Goal: Task Accomplishment & Management: Use online tool/utility

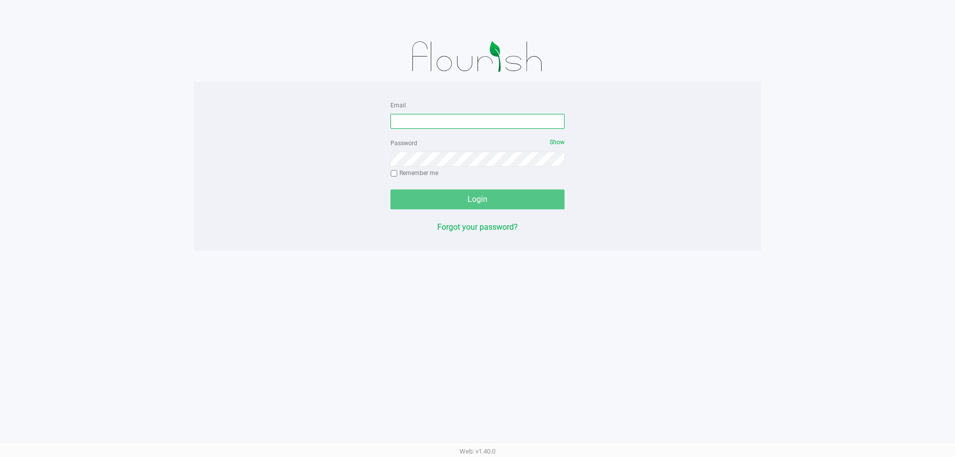
click at [430, 123] on input "Email" at bounding box center [478, 121] width 174 height 15
type input "[EMAIL_ADDRESS][DOMAIN_NAME]"
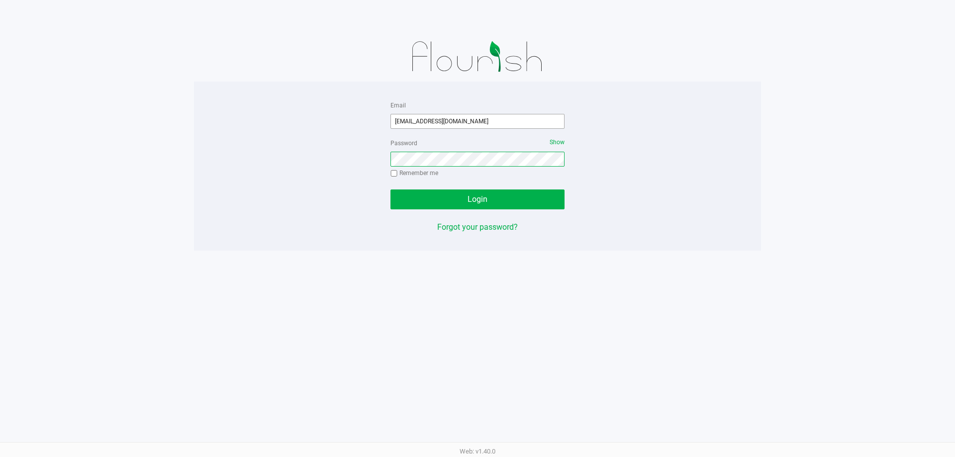
click at [391, 190] on button "Login" at bounding box center [478, 200] width 174 height 20
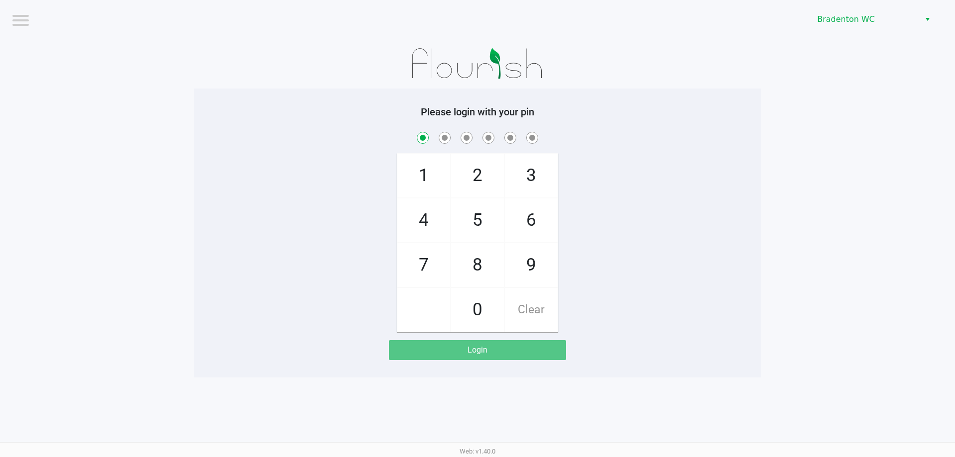
checkbox input "true"
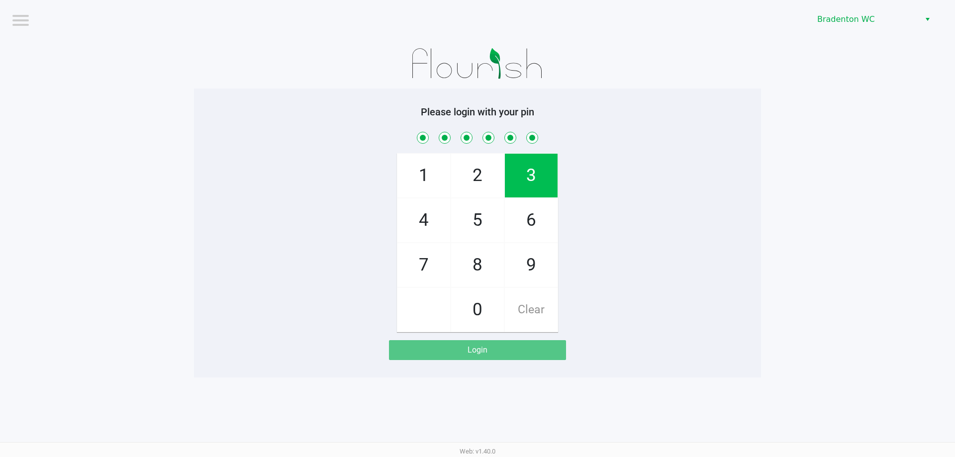
checkbox input "true"
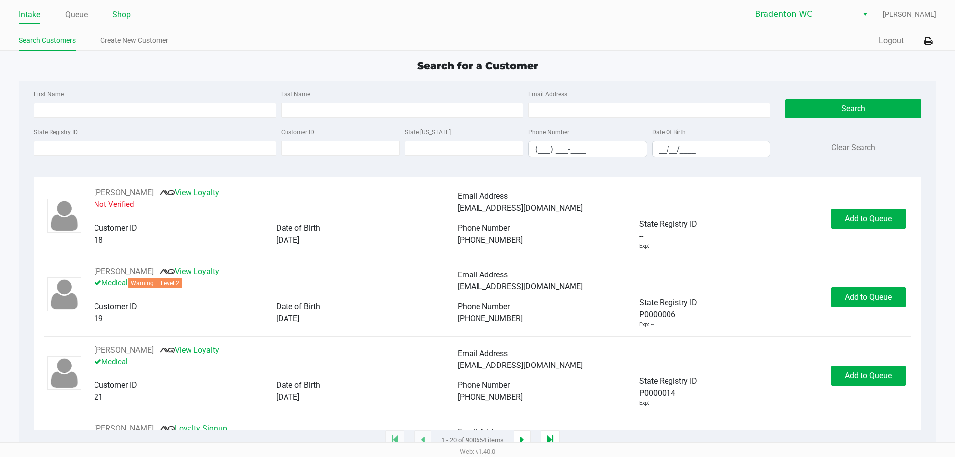
click at [129, 11] on link "Shop" at bounding box center [121, 15] width 18 height 14
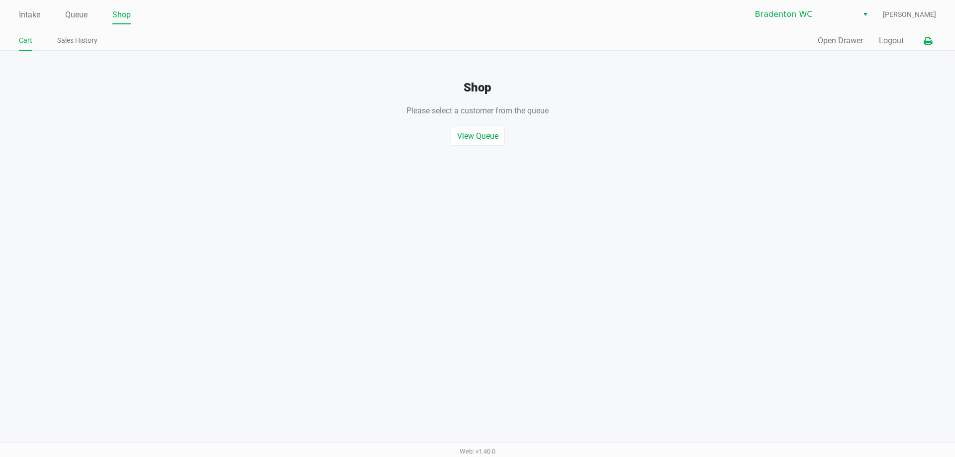
click at [929, 40] on icon at bounding box center [928, 41] width 8 height 7
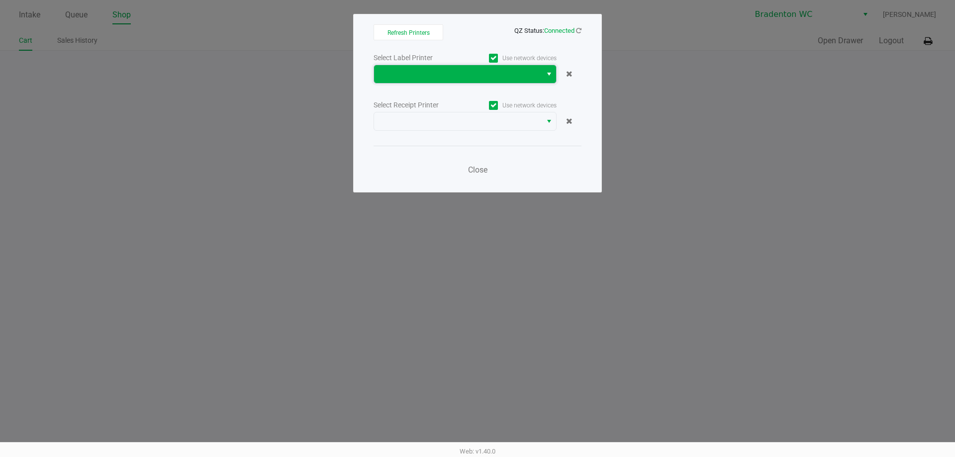
click at [483, 83] on span at bounding box center [458, 74] width 168 height 18
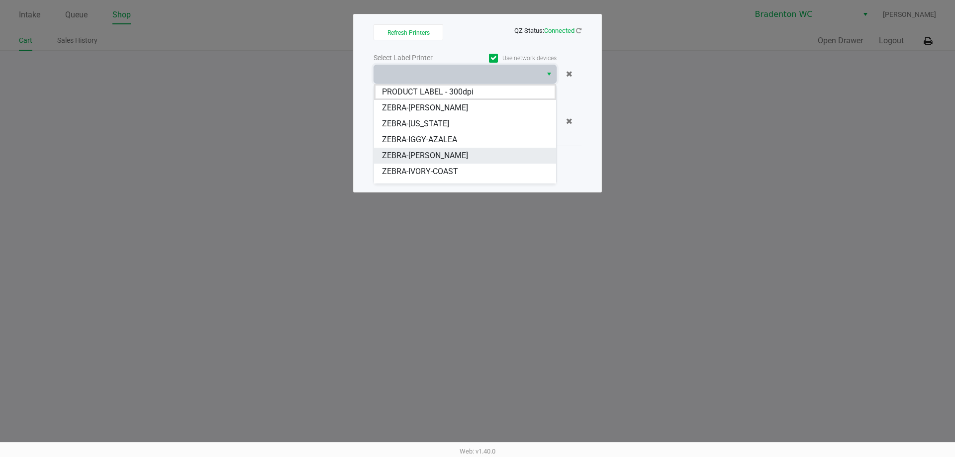
click at [466, 151] on li "ZEBRA-[PERSON_NAME]" at bounding box center [465, 156] width 182 height 16
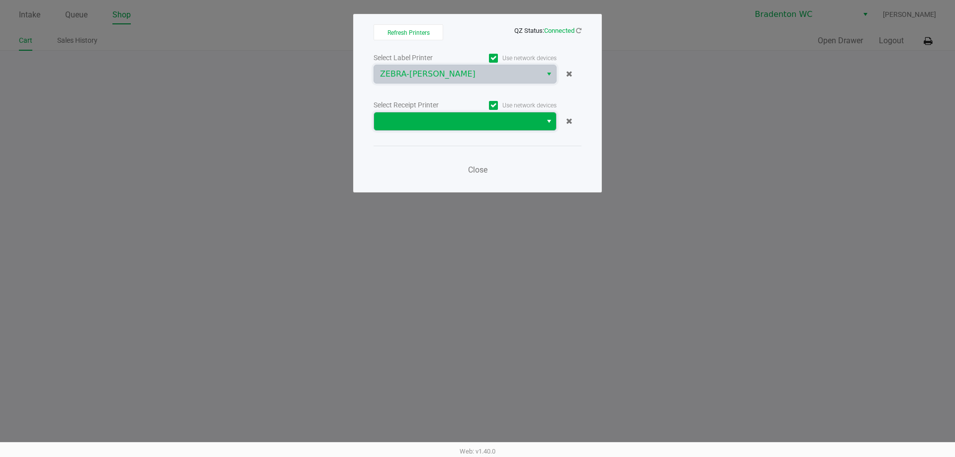
click at [481, 129] on span at bounding box center [458, 121] width 168 height 18
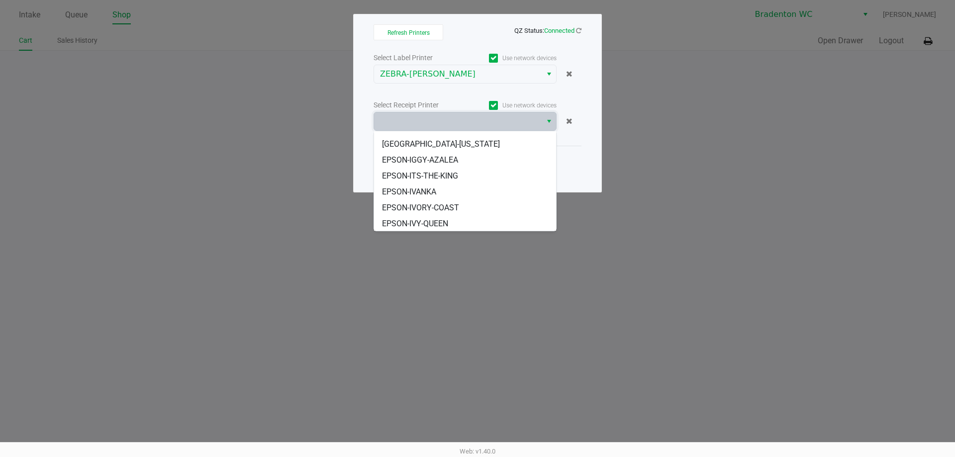
scroll to position [92, 0]
click at [457, 194] on li "EPSON-IVANKA" at bounding box center [465, 191] width 182 height 16
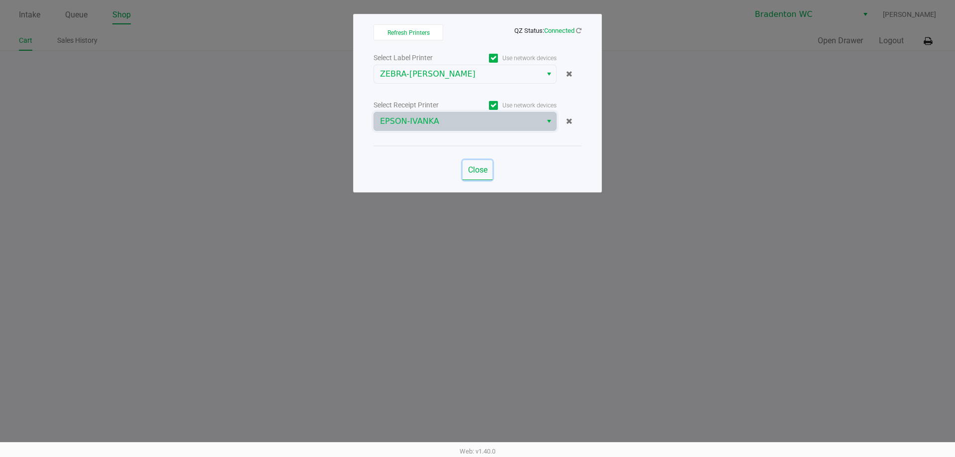
click at [482, 170] on span "Close" at bounding box center [477, 169] width 19 height 9
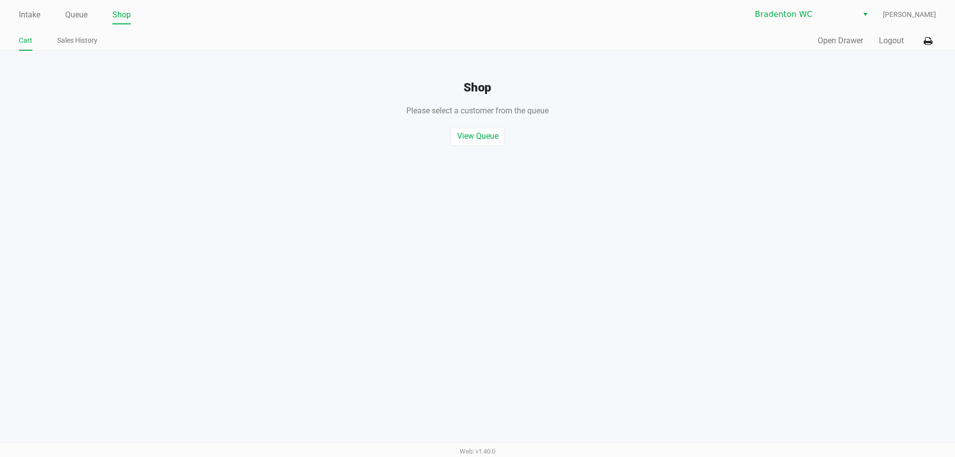
click at [830, 34] on div "Quick Sale Open Drawer Logout" at bounding box center [707, 41] width 459 height 18
click at [830, 44] on button "Open Drawer" at bounding box center [840, 41] width 45 height 12
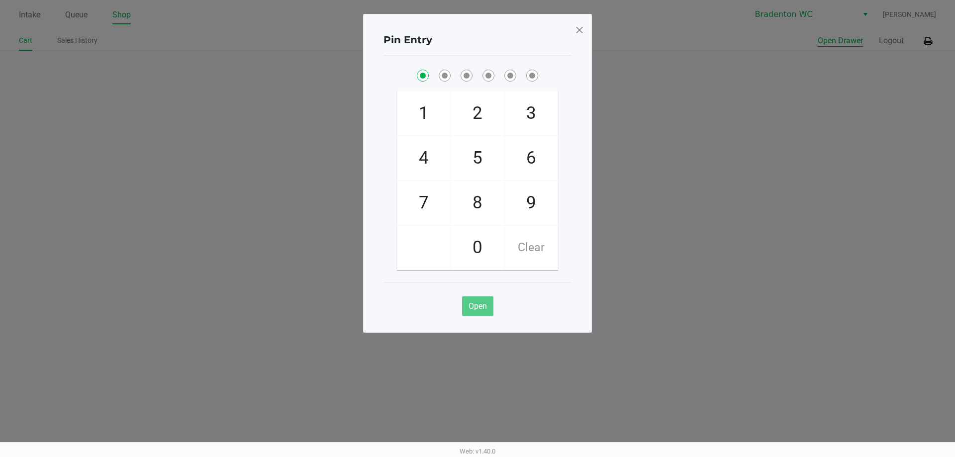
checkbox input "true"
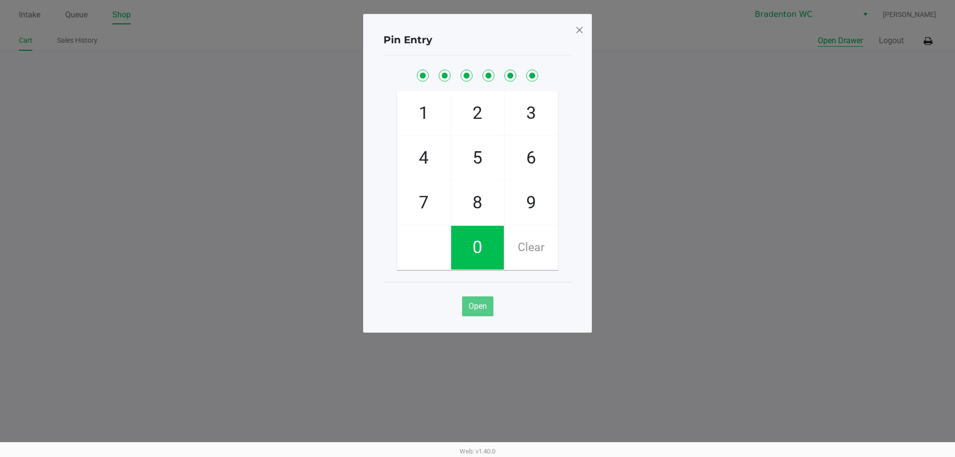
checkbox input "true"
click at [580, 33] on span at bounding box center [579, 30] width 9 height 16
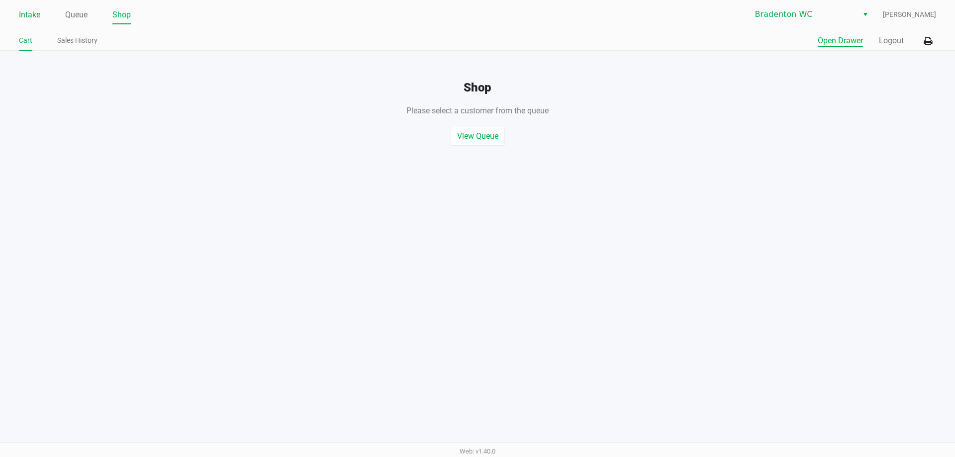
click at [21, 20] on link "Intake" at bounding box center [29, 15] width 21 height 14
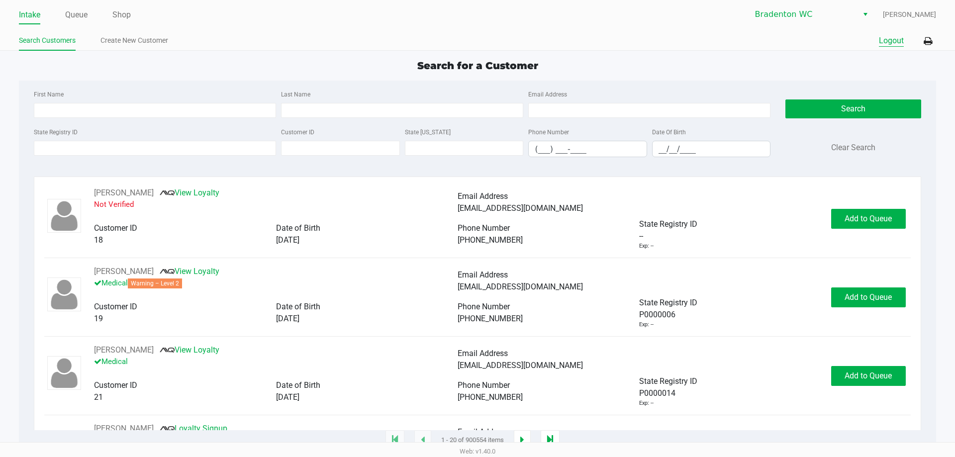
click at [897, 41] on button "Logout" at bounding box center [891, 41] width 25 height 12
